Goal: Task Accomplishment & Management: Manage account settings

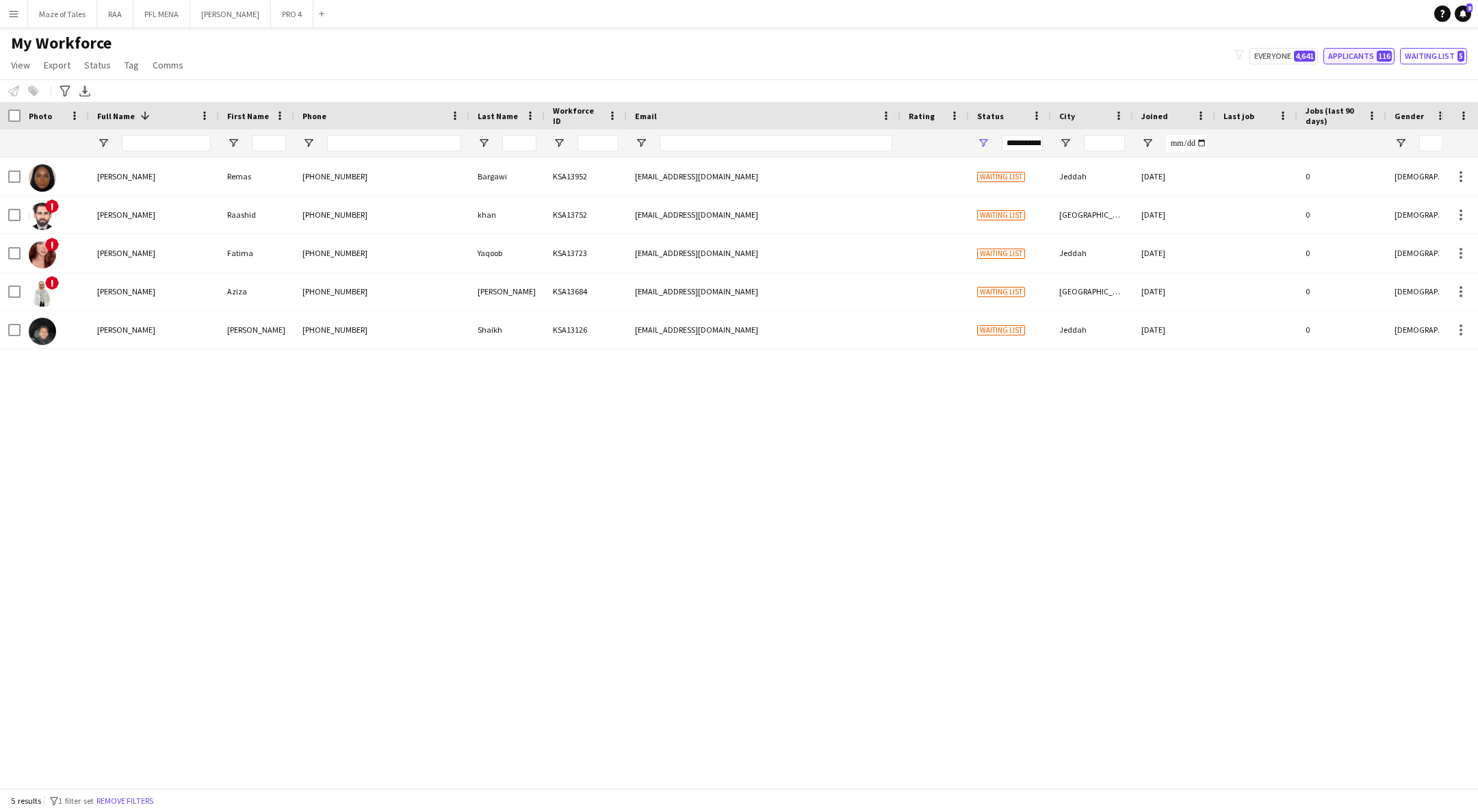
click at [1357, 53] on button "Applicants 116" at bounding box center [1359, 56] width 71 height 17
type input "**********"
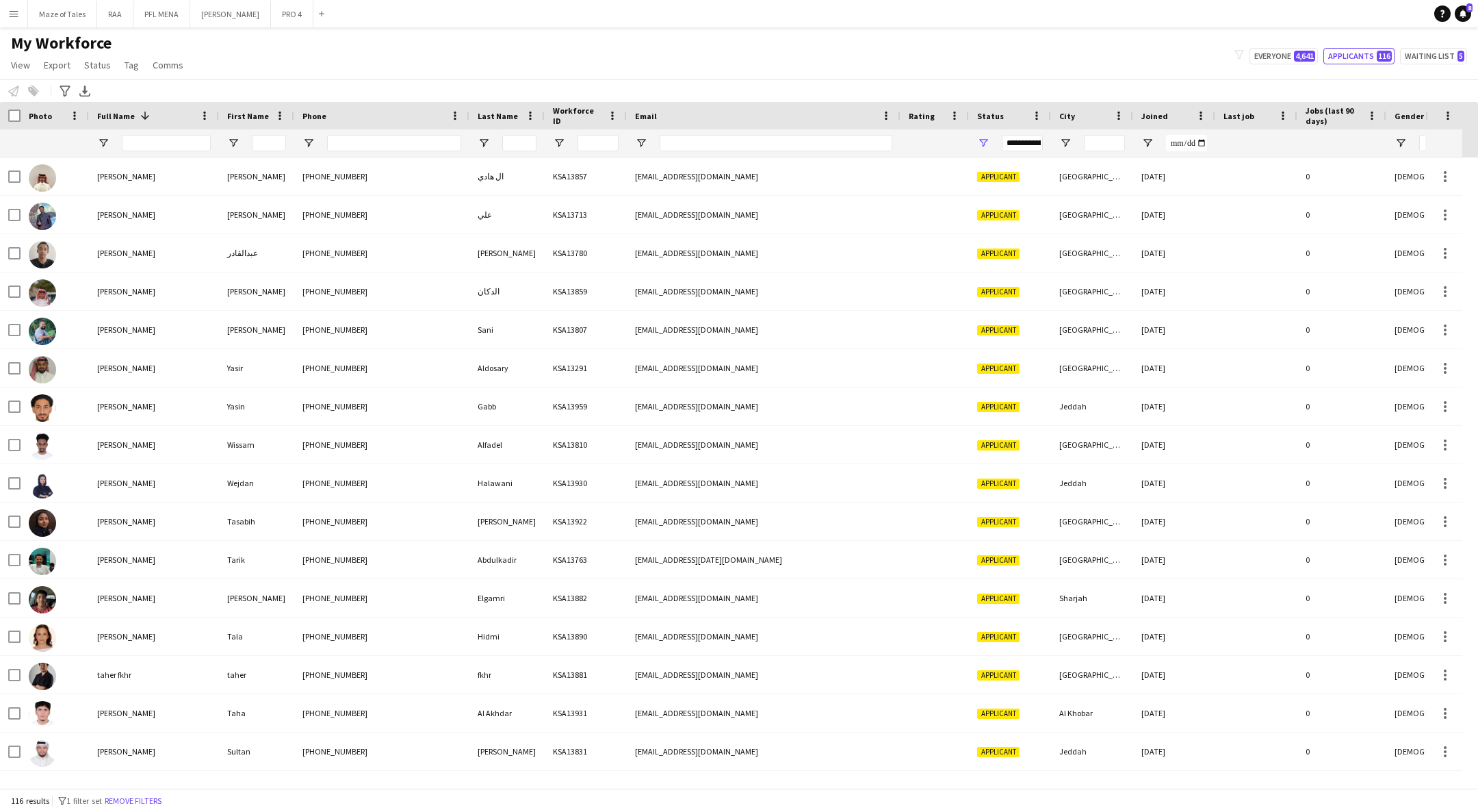
click at [1172, 123] on div "Joined" at bounding box center [1166, 115] width 49 height 20
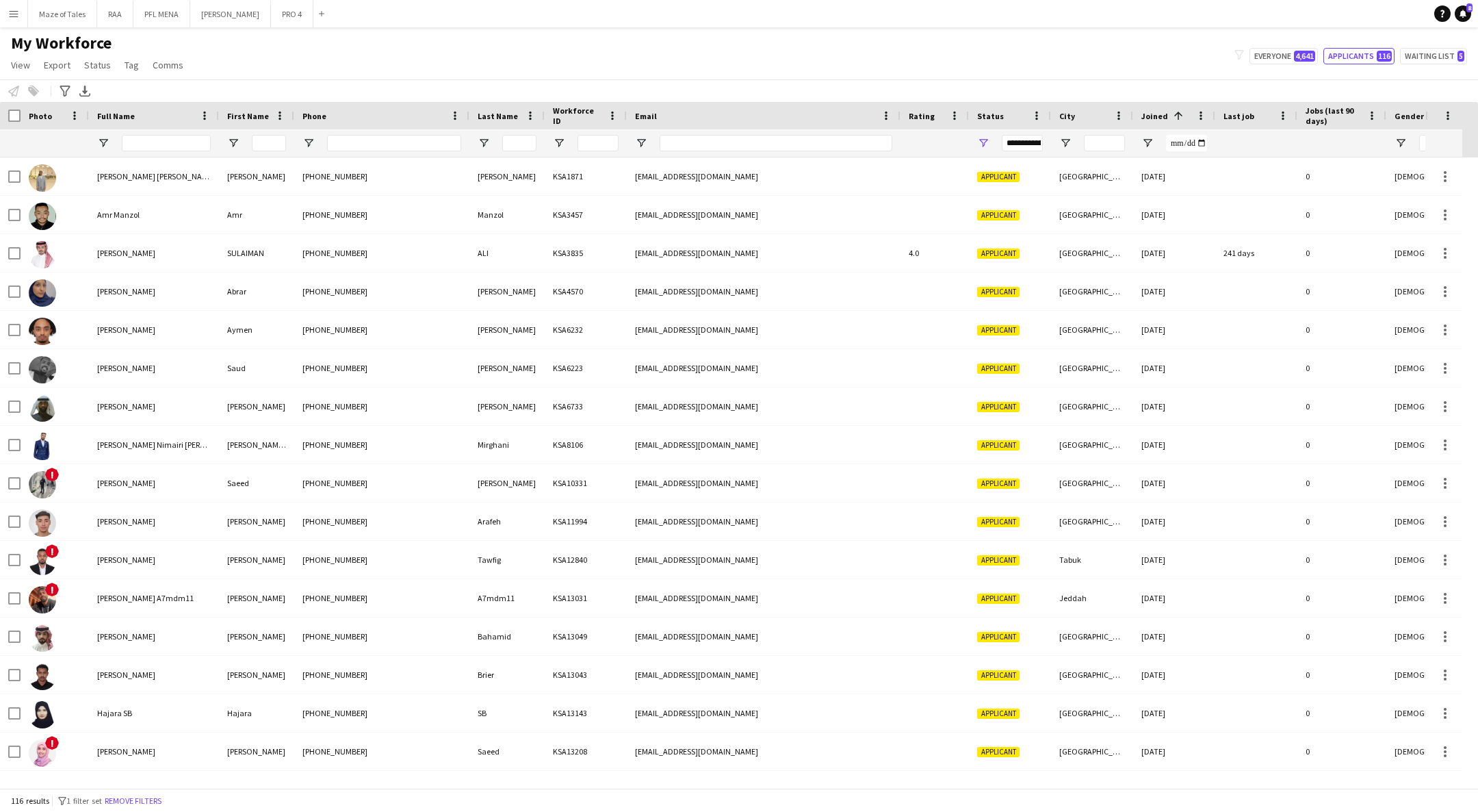
click at [1172, 123] on div "Joined 1" at bounding box center [1166, 115] width 49 height 20
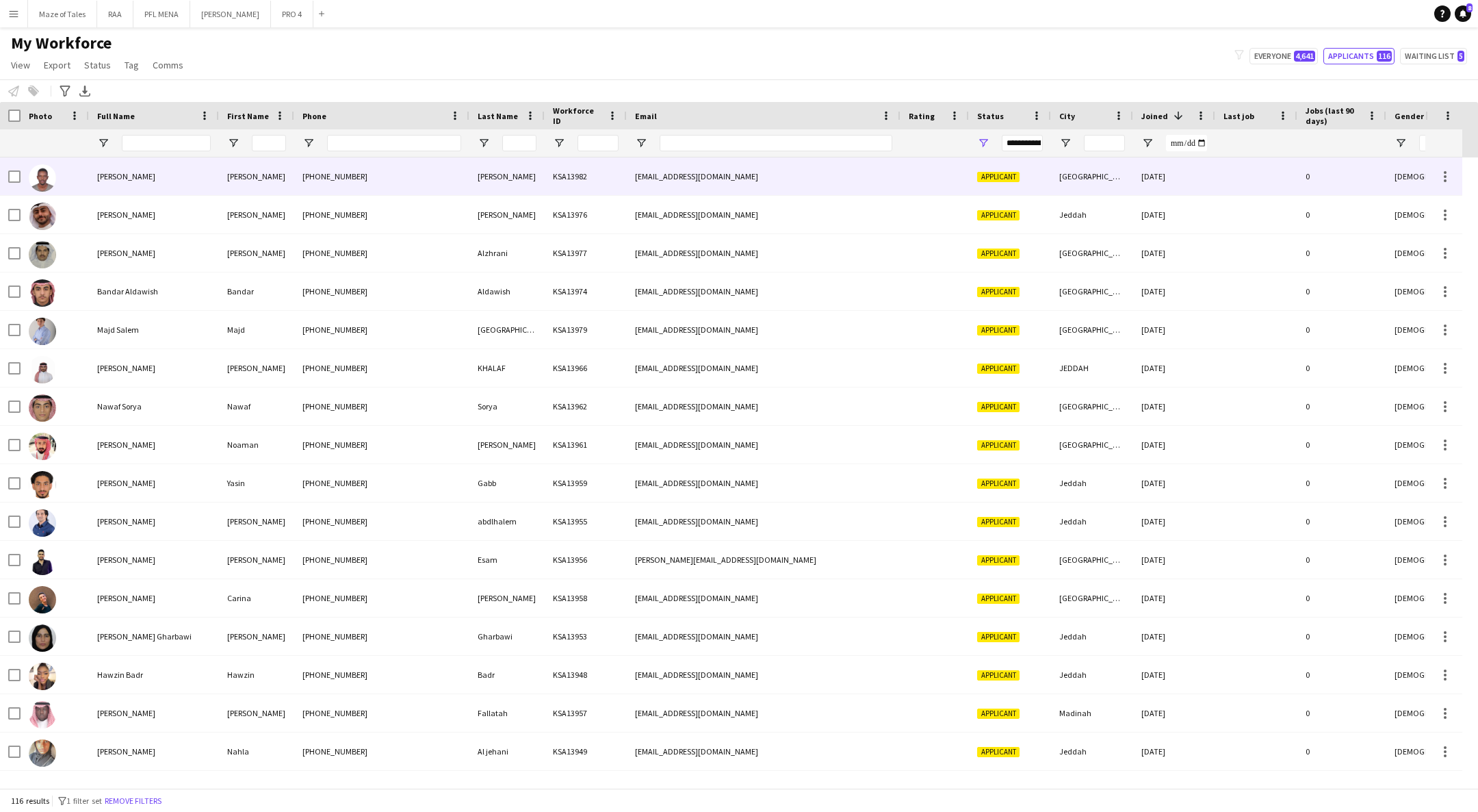
click at [500, 191] on div "Yousif" at bounding box center [507, 176] width 76 height 38
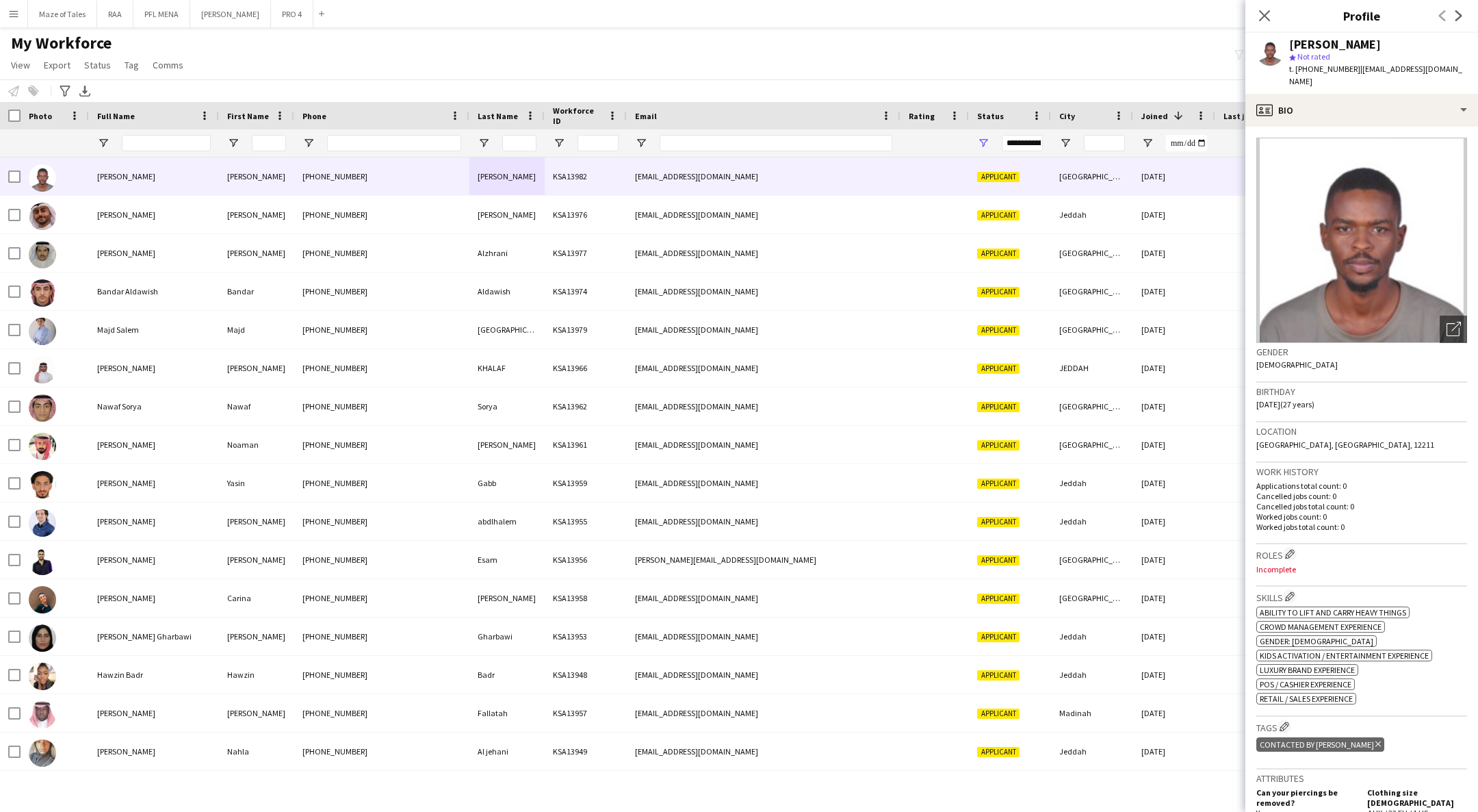
click at [768, 62] on div "My Workforce View Views Default view Basic Export View TAGS Test New view Updat…" at bounding box center [739, 56] width 1478 height 46
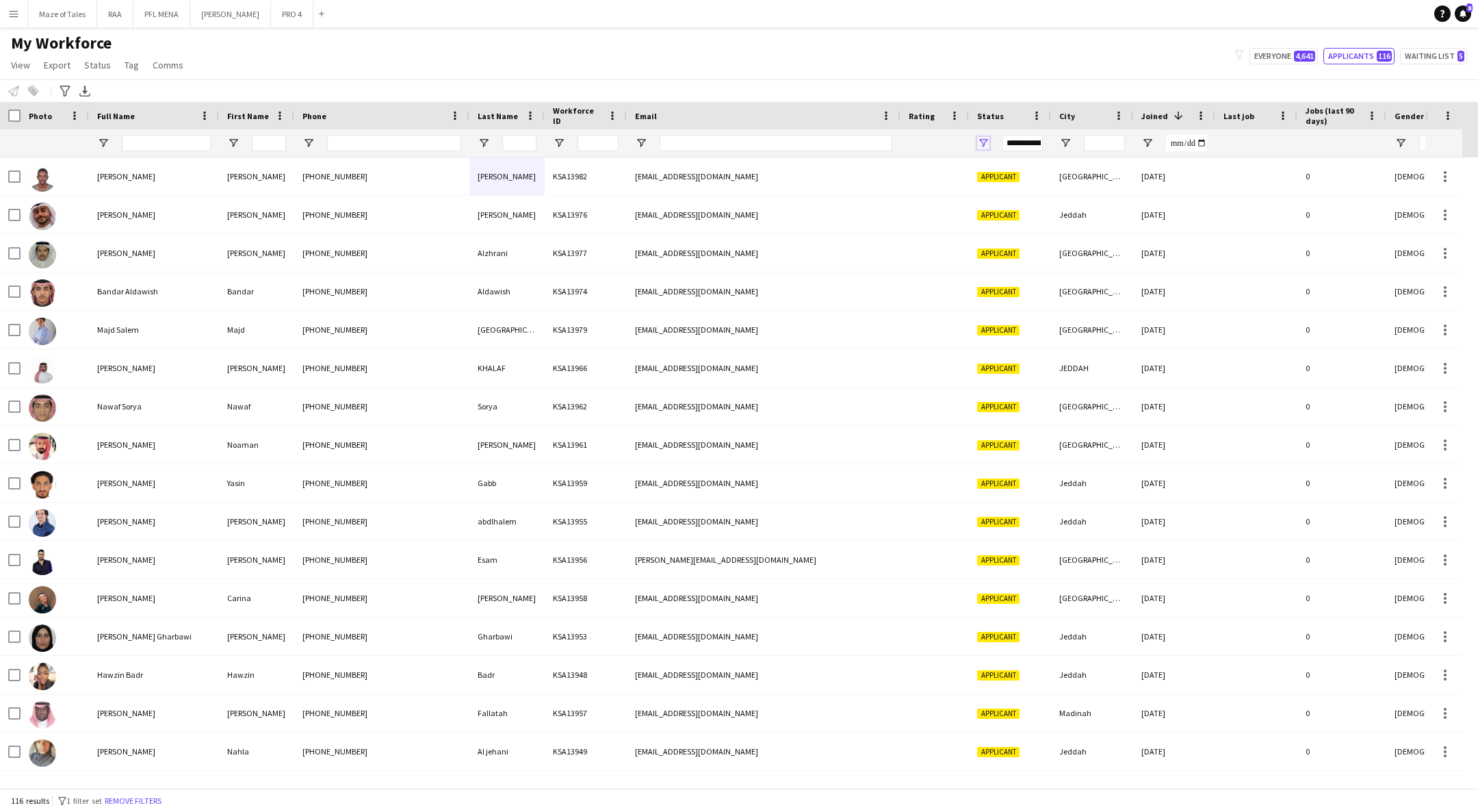
click at [983, 137] on span "Open Filter Menu" at bounding box center [983, 142] width 12 height 12
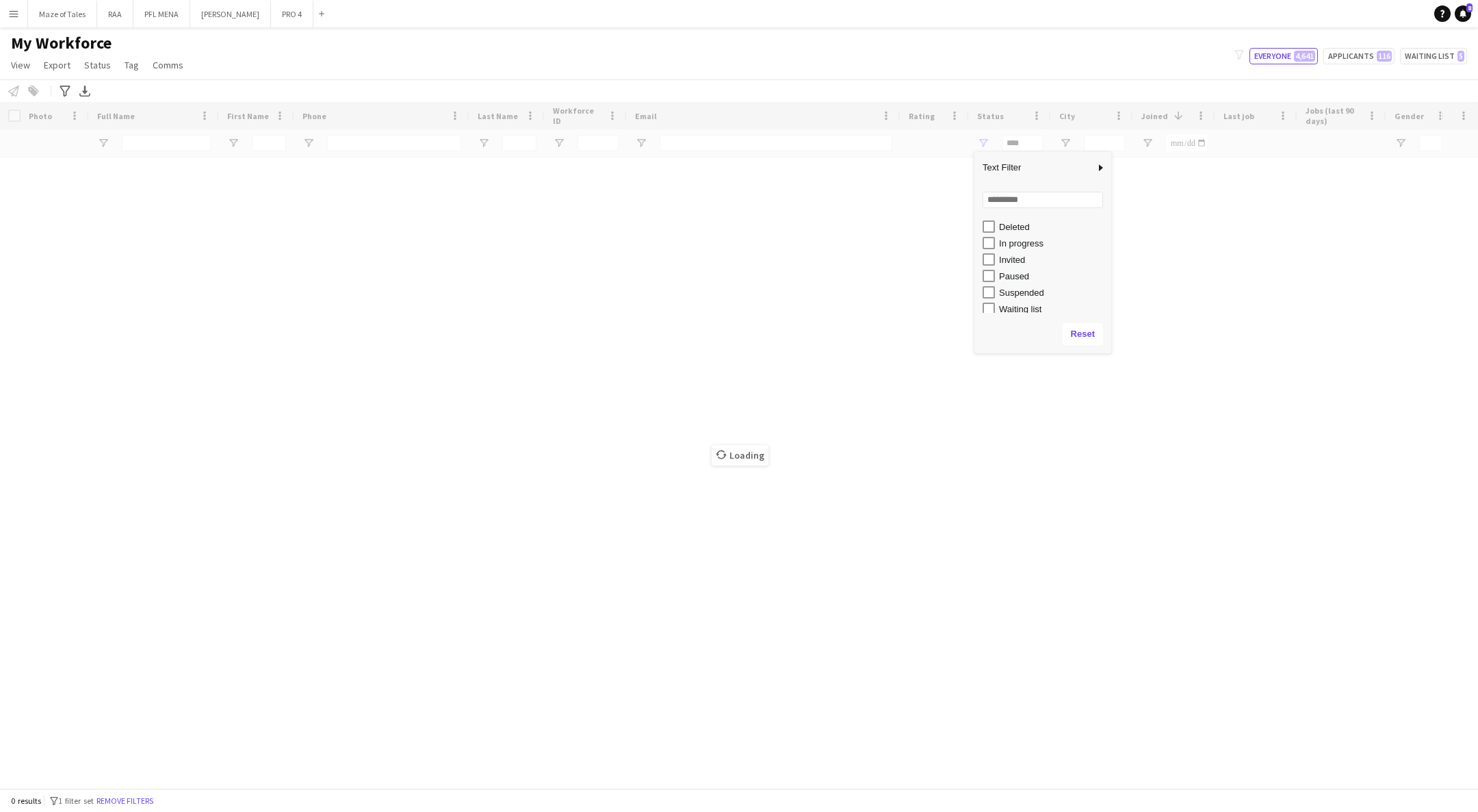
scroll to position [83, 0]
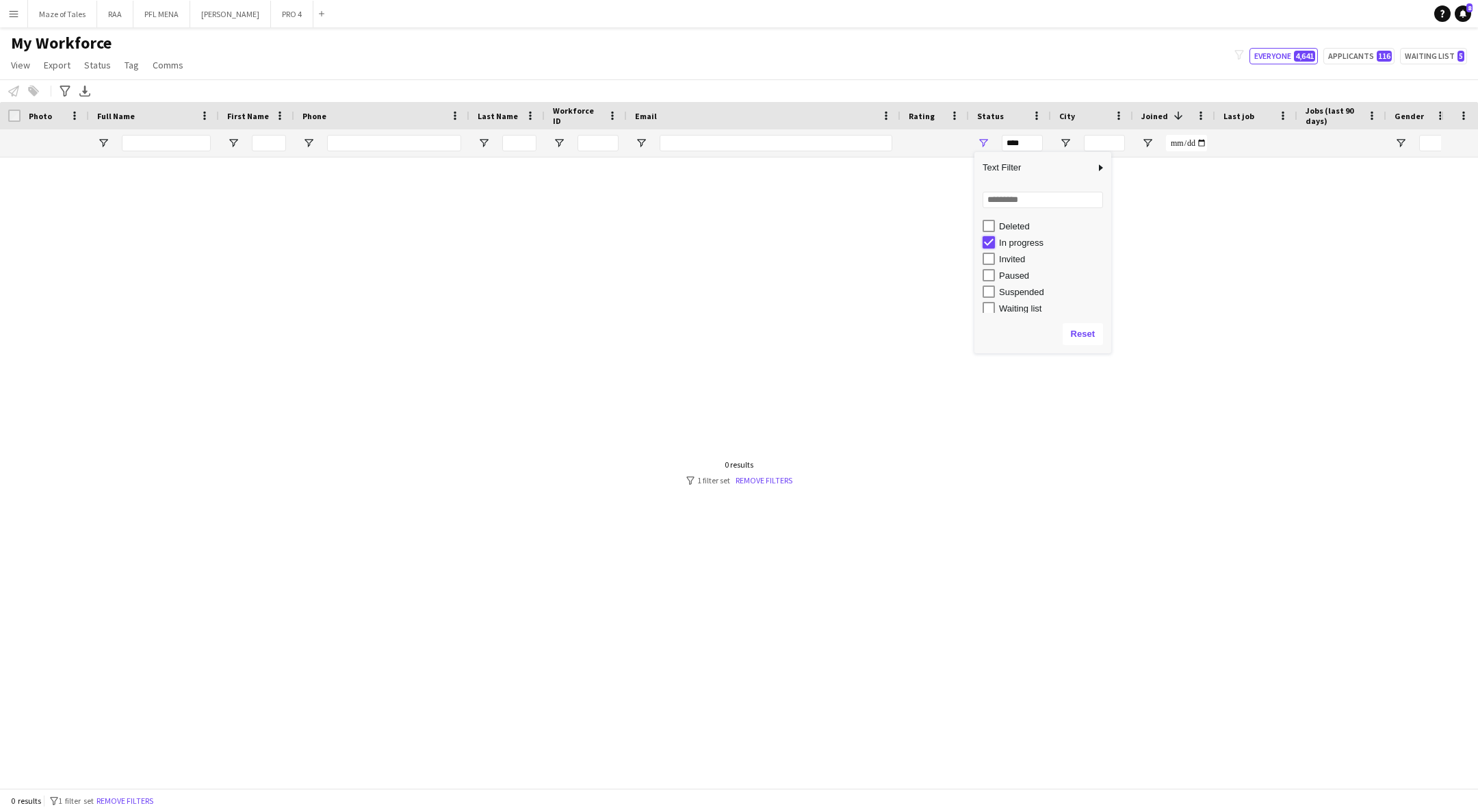
type input "**********"
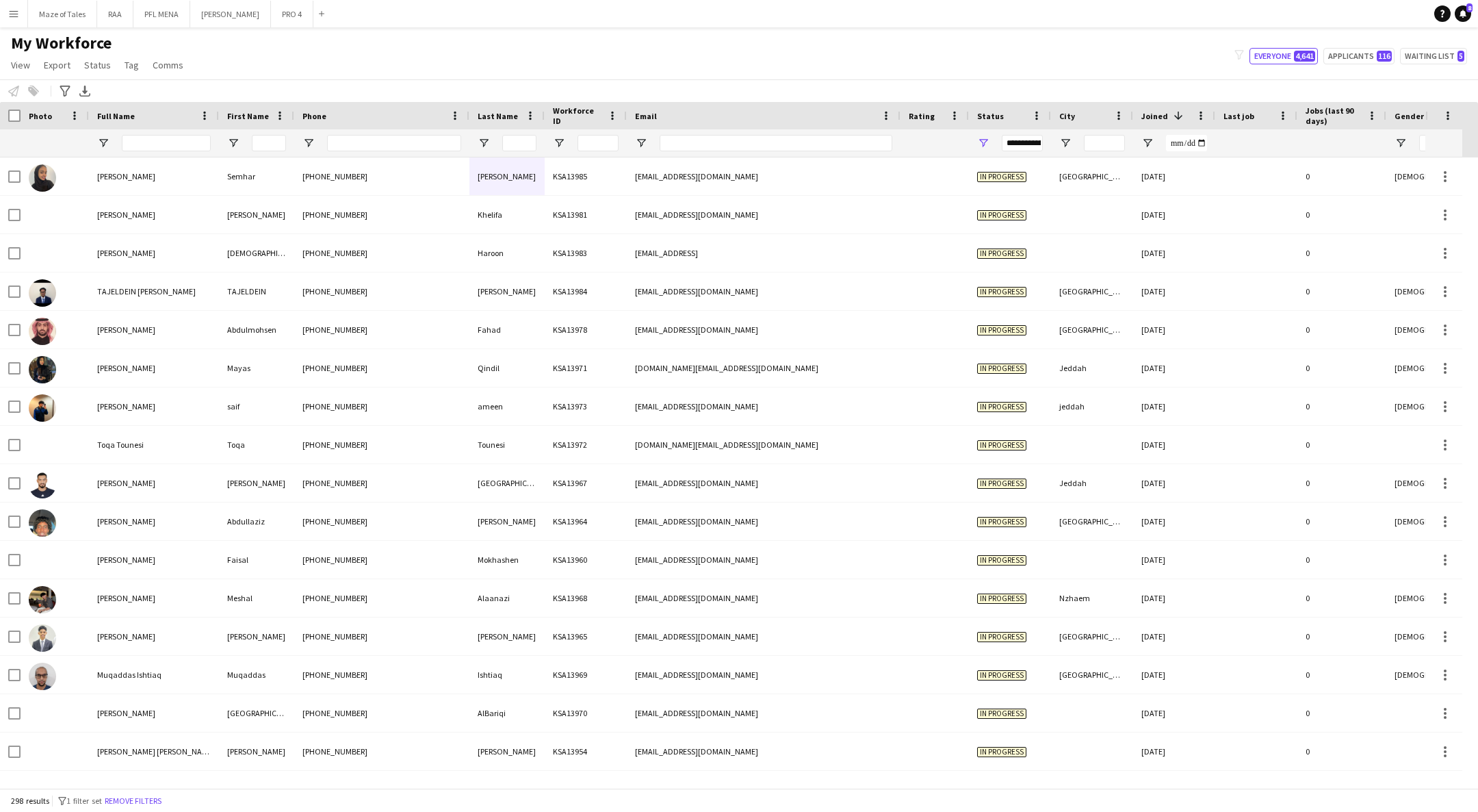
click at [667, 72] on div "My Workforce View Views Default view Basic Export View TAGS Test New view Updat…" at bounding box center [739, 56] width 1478 height 46
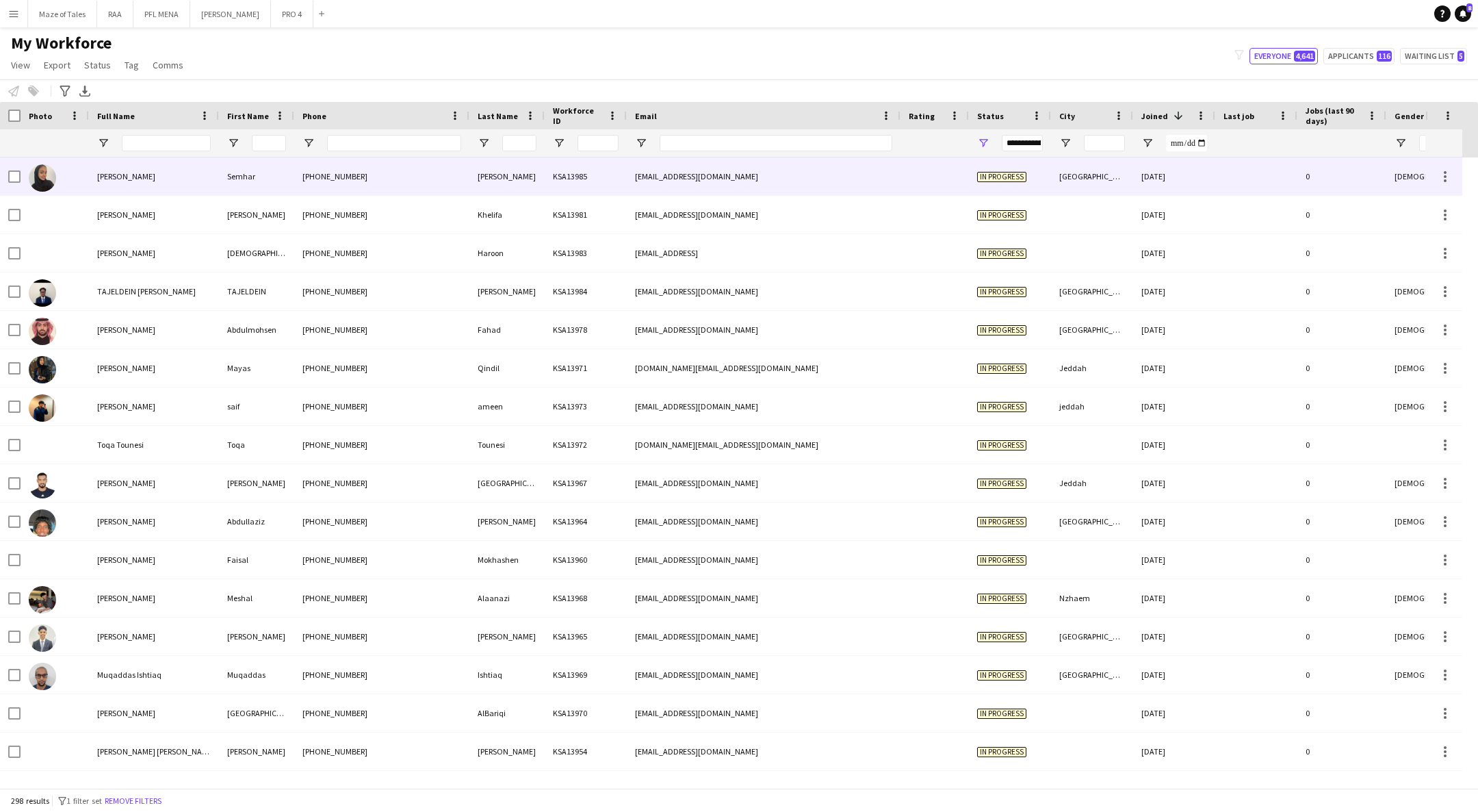
click at [285, 179] on div "Semhar" at bounding box center [257, 176] width 76 height 38
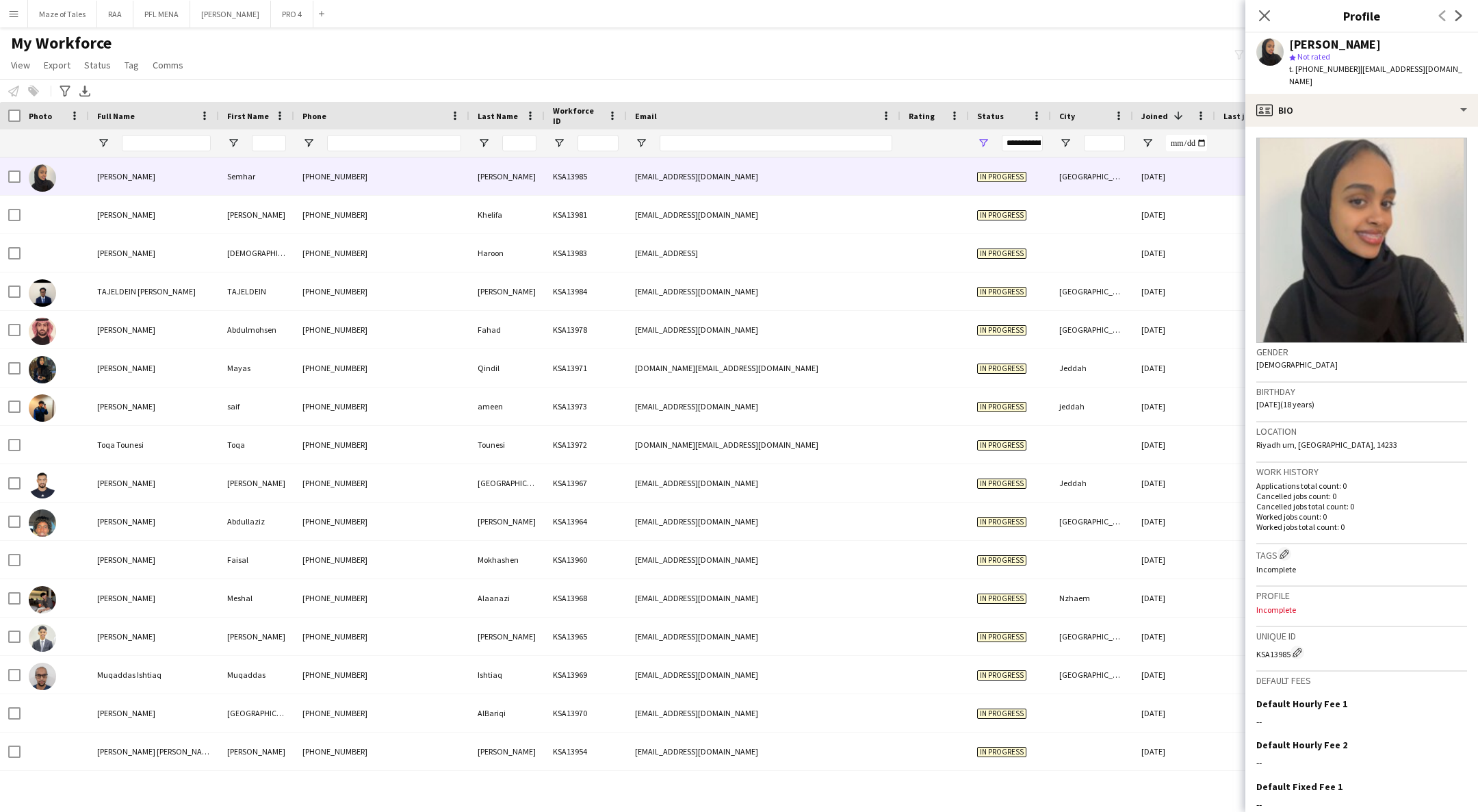
scroll to position [1, 0]
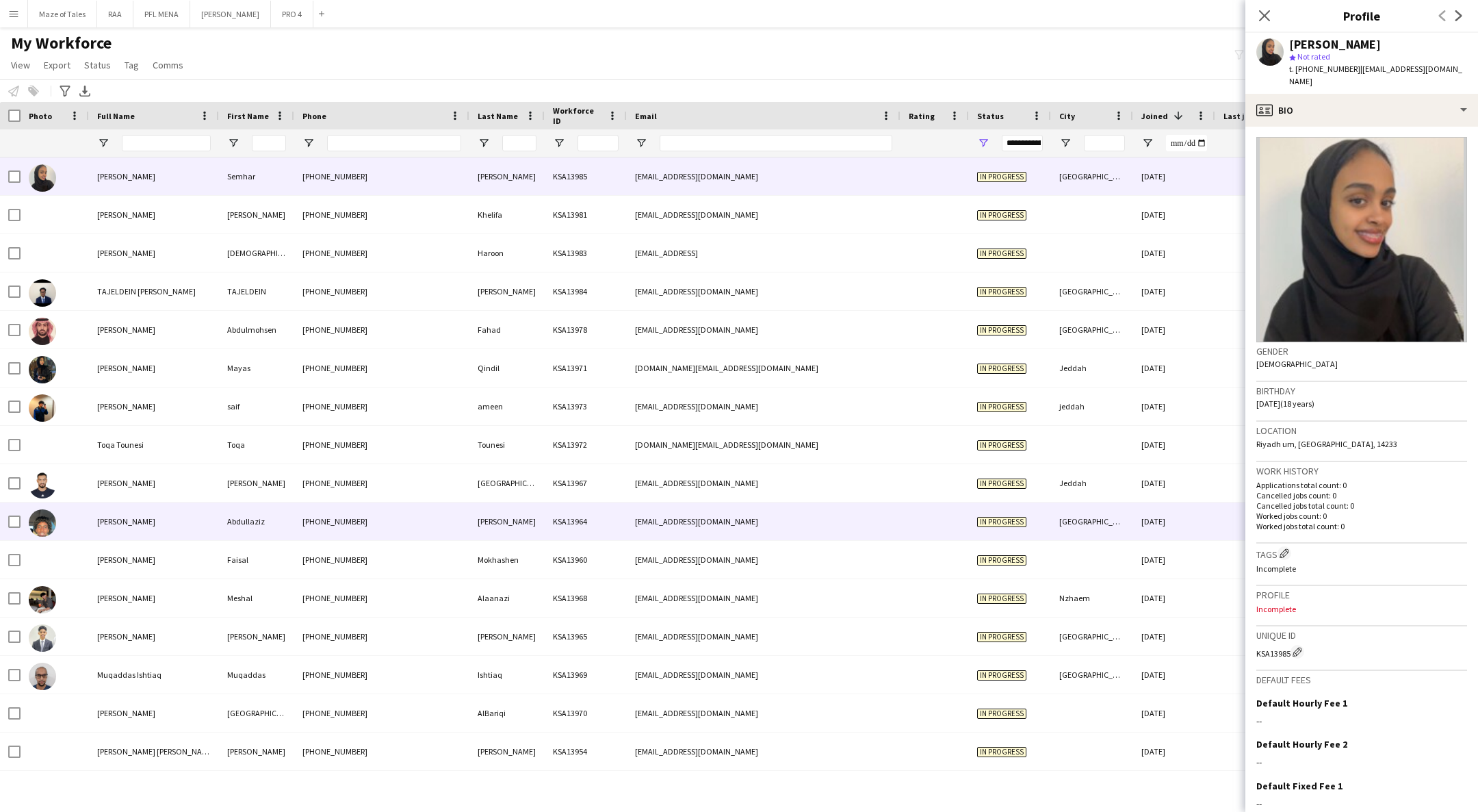
click at [535, 529] on div "Yasko" at bounding box center [507, 521] width 76 height 38
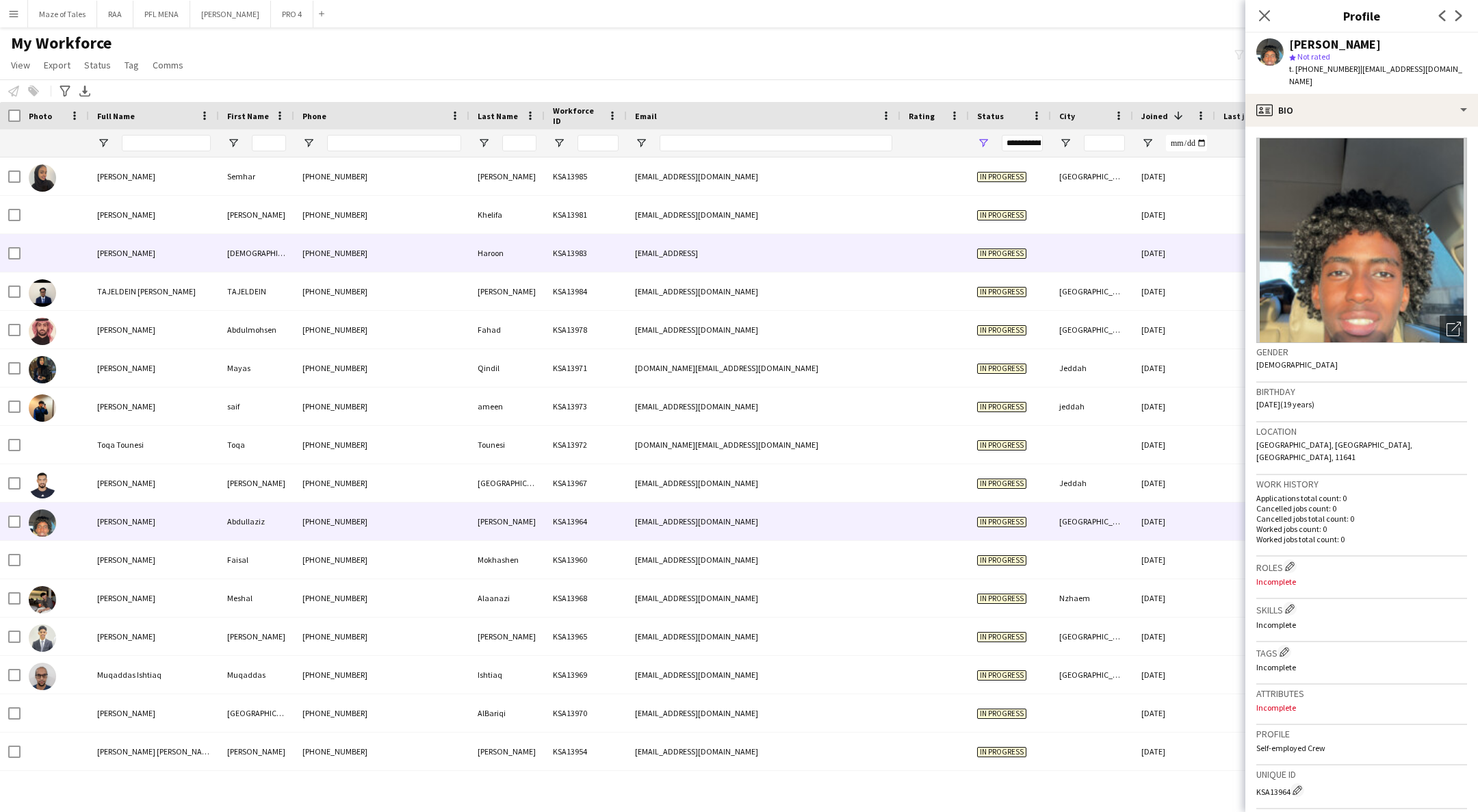
click at [332, 269] on div "+966561621961" at bounding box center [381, 253] width 175 height 38
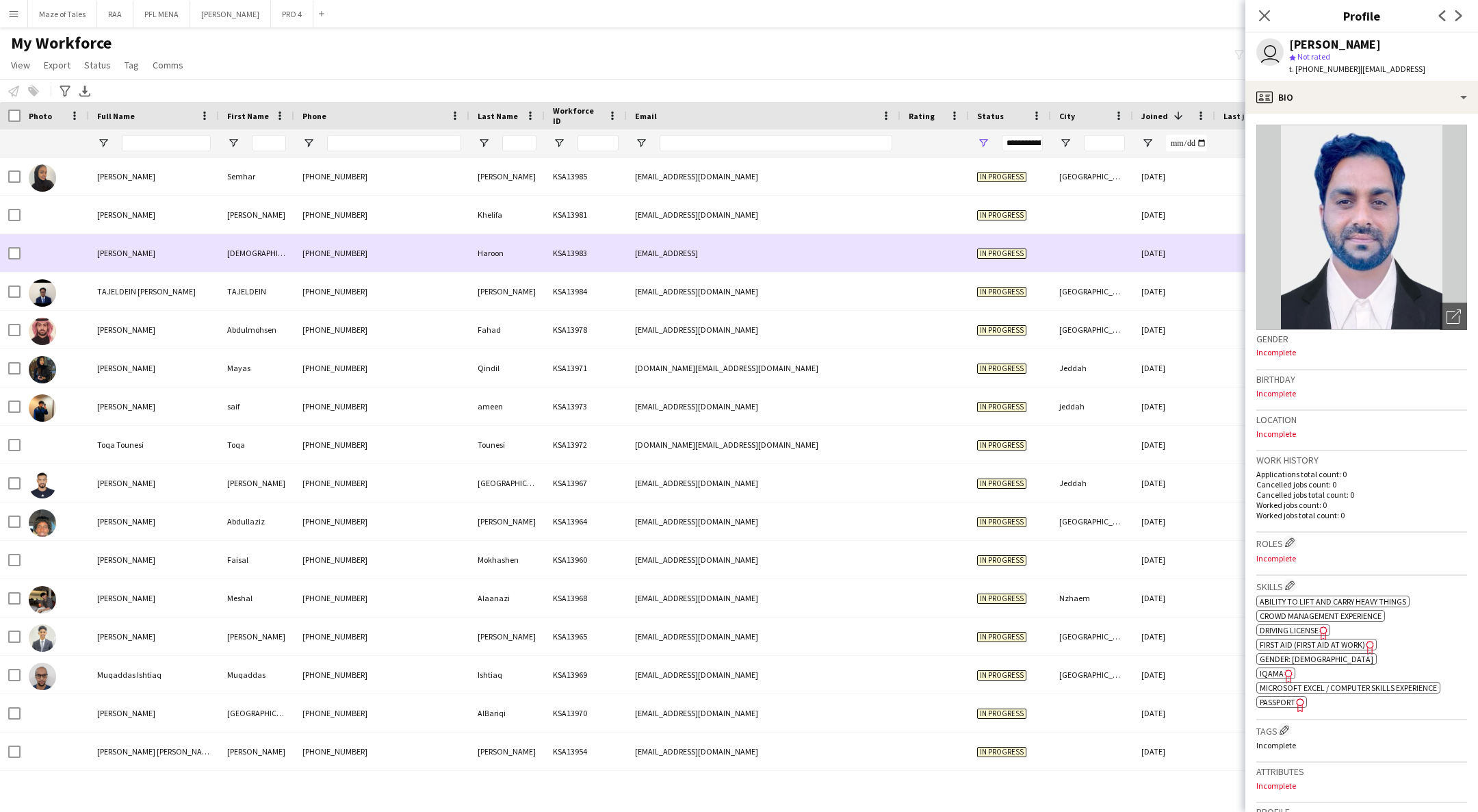
click at [332, 269] on div "+966561621961" at bounding box center [381, 253] width 175 height 38
